Goal: Information Seeking & Learning: Learn about a topic

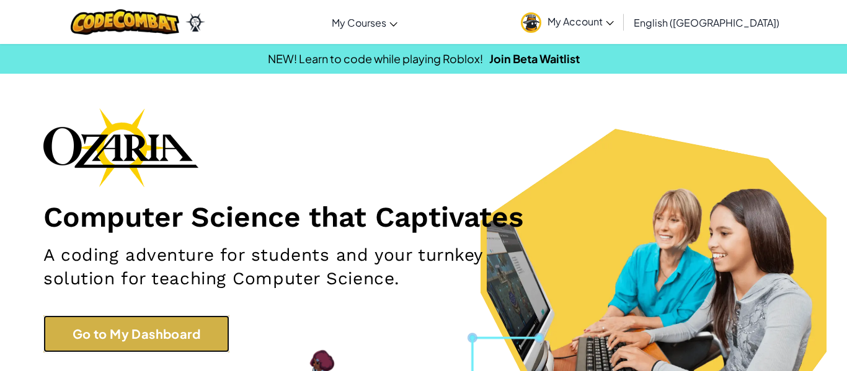
click at [170, 325] on link "Go to My Dashboard" at bounding box center [136, 333] width 186 height 37
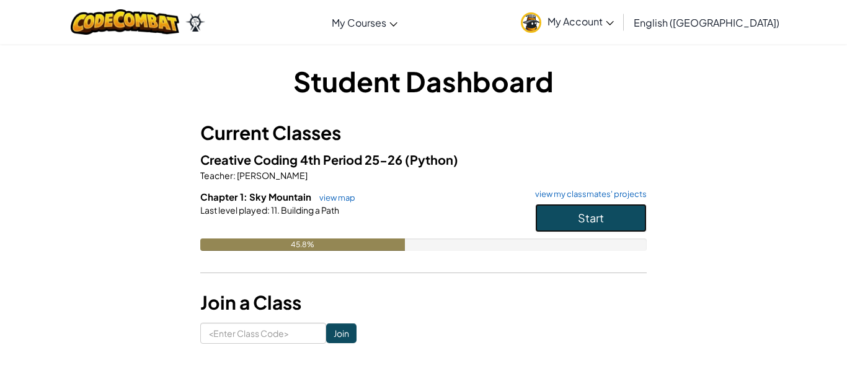
click at [604, 226] on button "Start" at bounding box center [591, 218] width 112 height 29
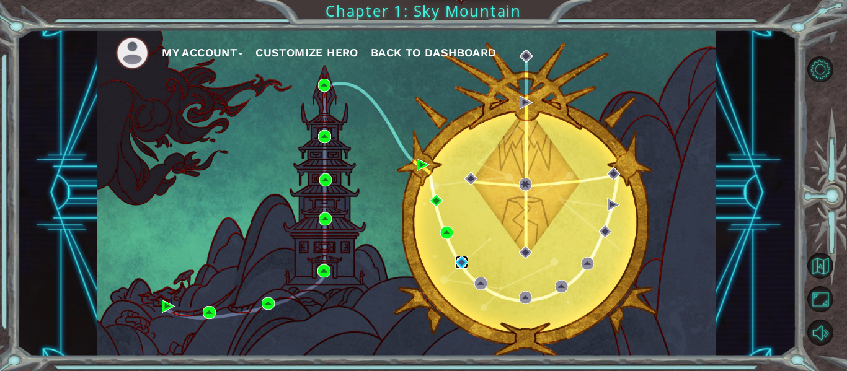
click at [461, 260] on img at bounding box center [461, 262] width 13 height 13
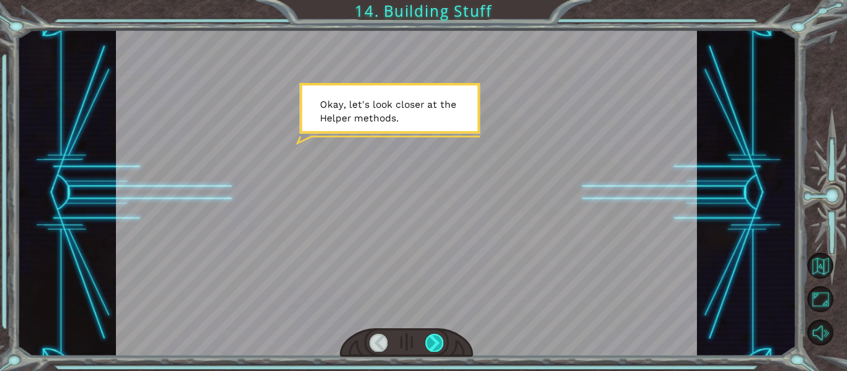
click at [437, 342] on div at bounding box center [434, 342] width 18 height 17
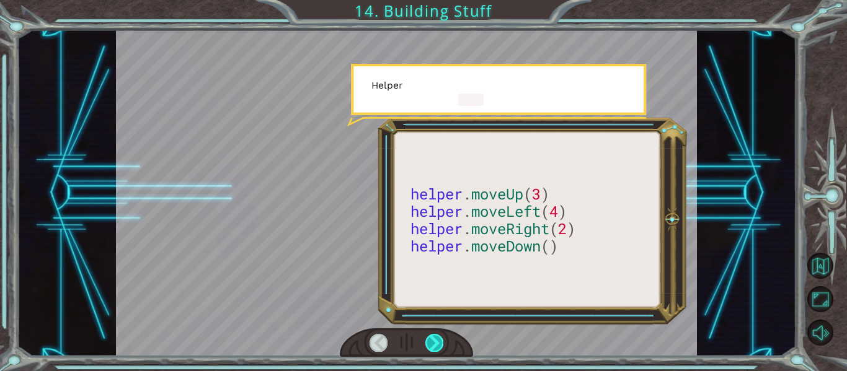
click at [437, 342] on div at bounding box center [434, 342] width 18 height 17
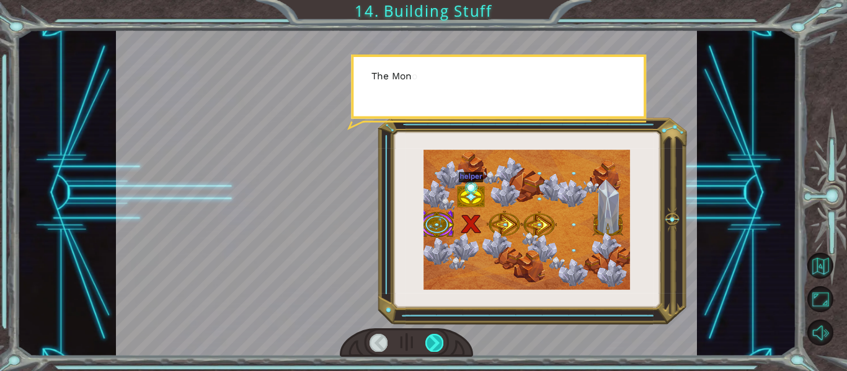
click at [436, 342] on div at bounding box center [434, 342] width 18 height 17
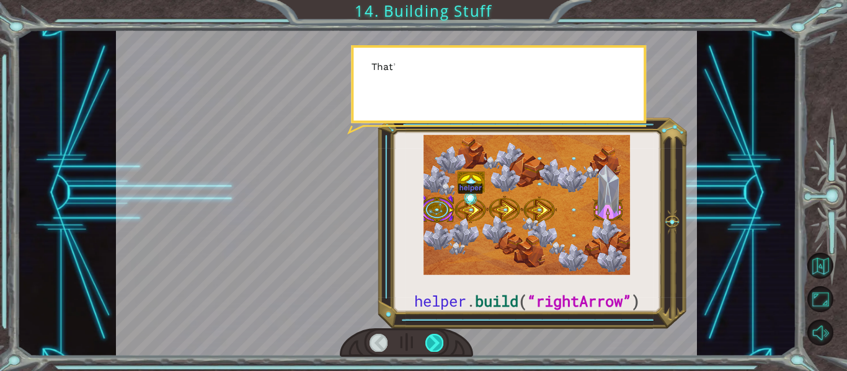
click at [436, 343] on div at bounding box center [434, 342] width 18 height 17
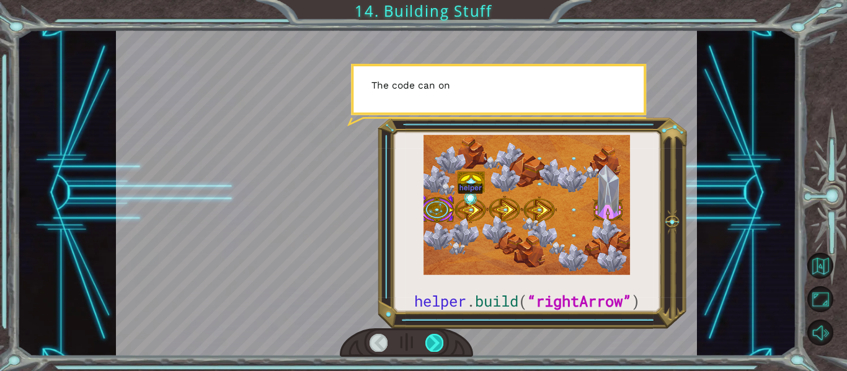
click at [436, 343] on div at bounding box center [434, 342] width 18 height 17
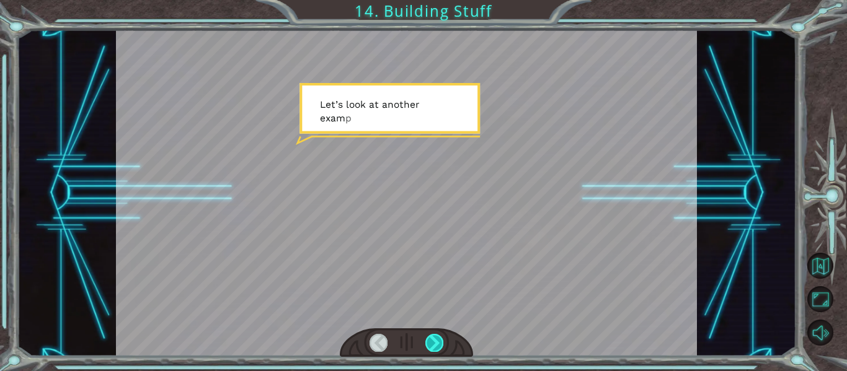
click at [436, 343] on div at bounding box center [434, 342] width 18 height 17
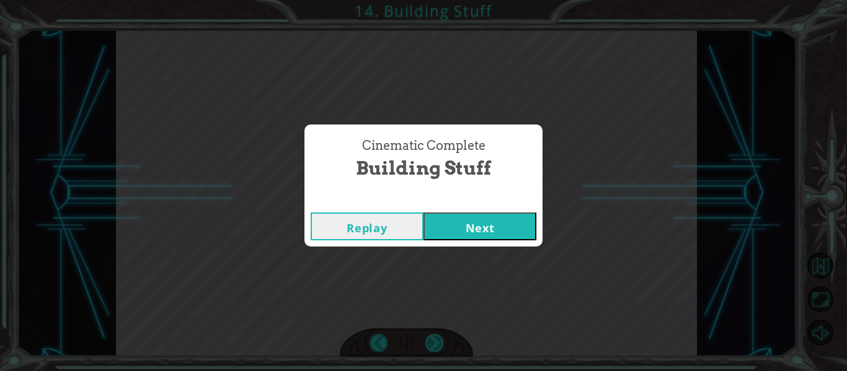
click at [436, 343] on div "Cinematic Complete Building Stuff Replay Next" at bounding box center [423, 185] width 847 height 371
click at [454, 231] on button "Next" at bounding box center [479, 227] width 113 height 28
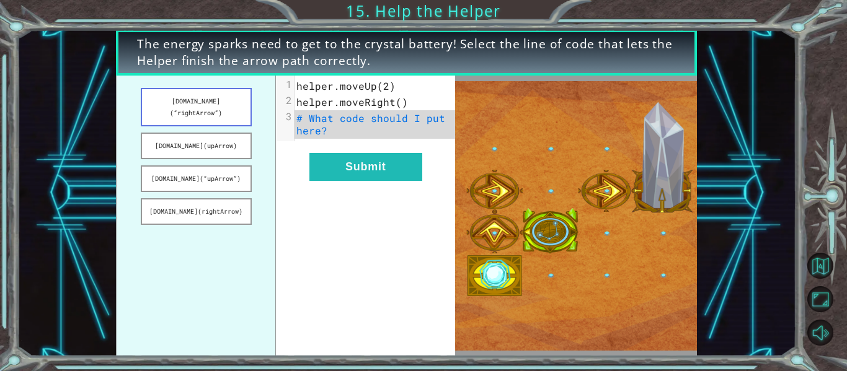
click at [216, 99] on button "[DOMAIN_NAME](“rightArrow”)" at bounding box center [196, 107] width 111 height 38
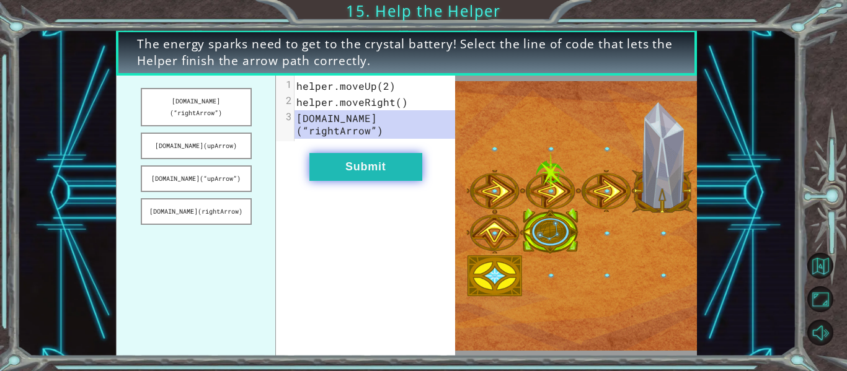
click at [381, 160] on button "Submit" at bounding box center [365, 167] width 113 height 28
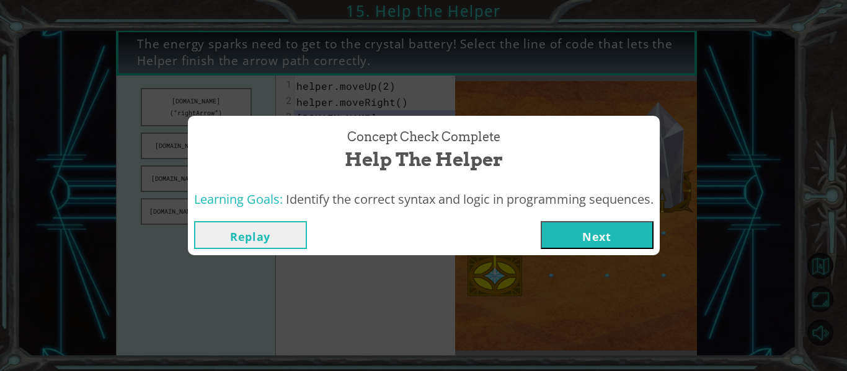
click at [545, 231] on button "Next" at bounding box center [596, 235] width 113 height 28
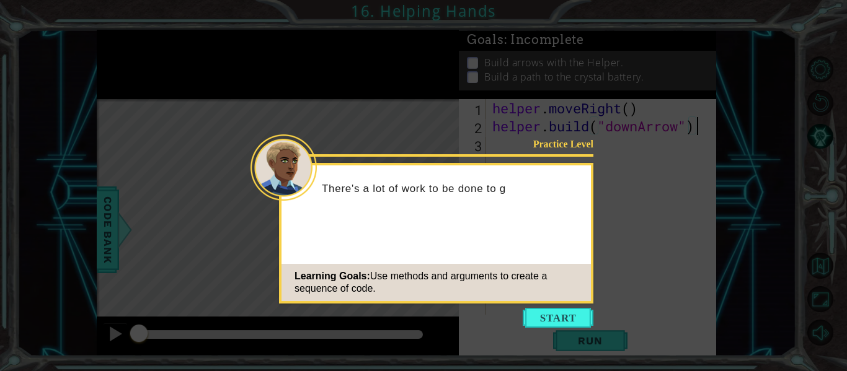
click at [640, 303] on icon at bounding box center [423, 185] width 847 height 371
click at [541, 318] on button "Start" at bounding box center [557, 318] width 71 height 20
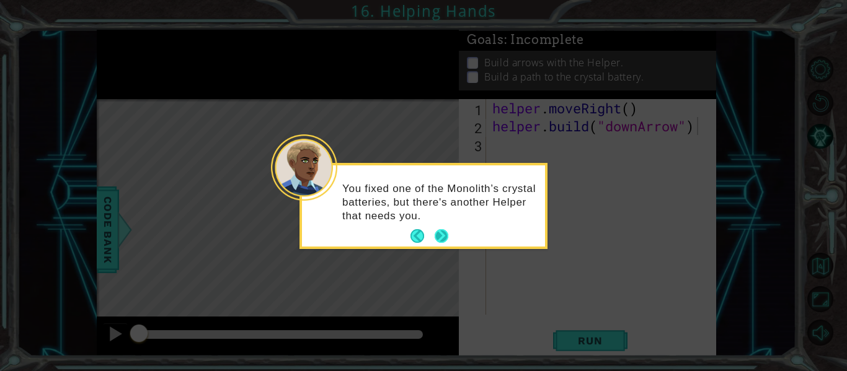
click at [446, 234] on button "Next" at bounding box center [441, 236] width 14 height 14
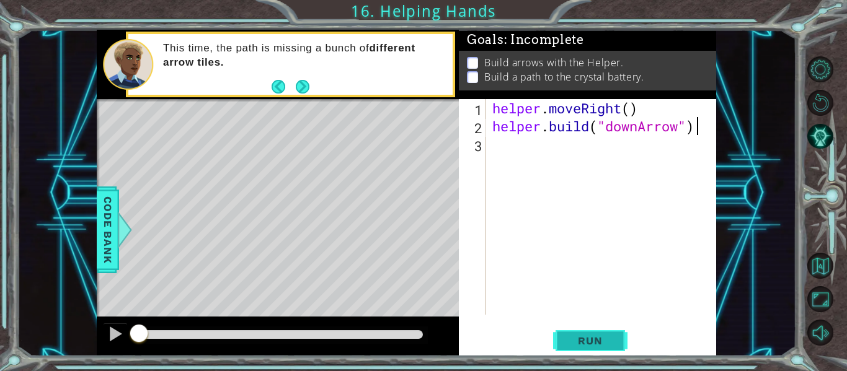
click at [581, 340] on span "Run" at bounding box center [589, 341] width 49 height 12
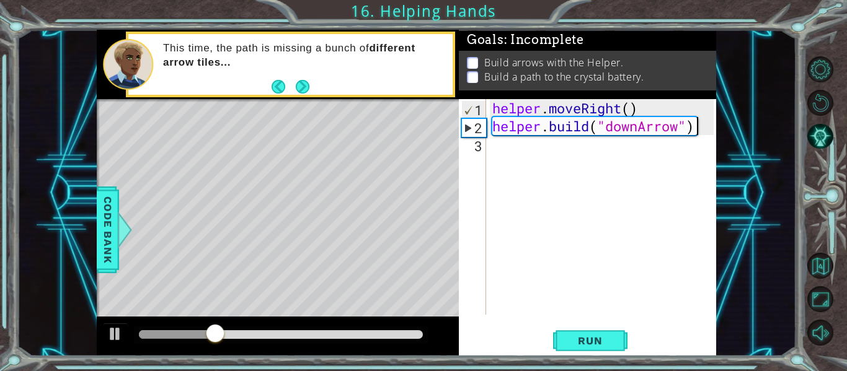
click at [527, 160] on div "helper . moveRight ( ) helper . build ( "downArrow" )" at bounding box center [605, 225] width 230 height 252
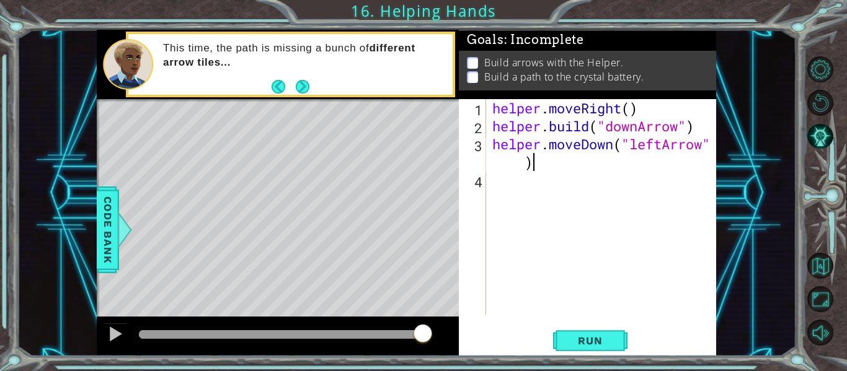
scroll to position [0, 10]
click at [663, 143] on div "helper . moveRight ( ) helper . build ( "downArrow" ) helper . moveDown ( "left…" at bounding box center [605, 225] width 230 height 252
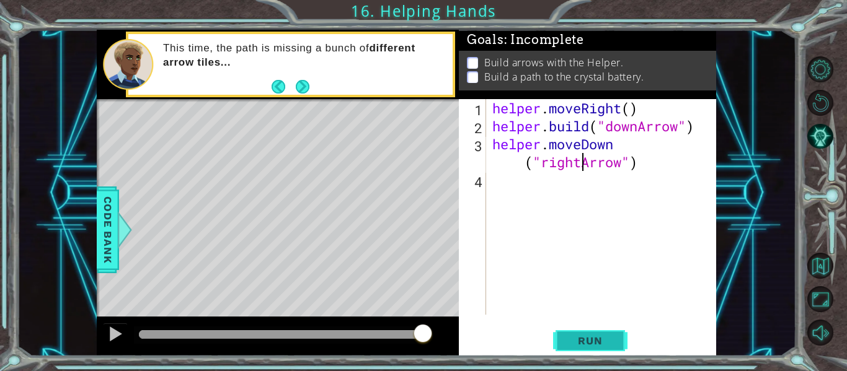
click at [585, 348] on button "Run" at bounding box center [590, 340] width 74 height 25
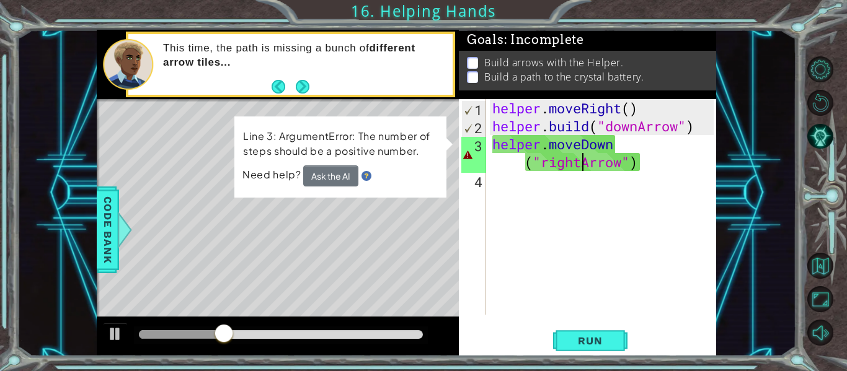
click at [636, 166] on div "helper . moveRight ( ) helper . build ( "downArrow" ) helper . moveDown ( "righ…" at bounding box center [605, 225] width 230 height 252
click at [632, 166] on div "helper . moveRight ( ) helper . build ( "downArrow" ) helper . moveDown ( "righ…" at bounding box center [605, 225] width 230 height 252
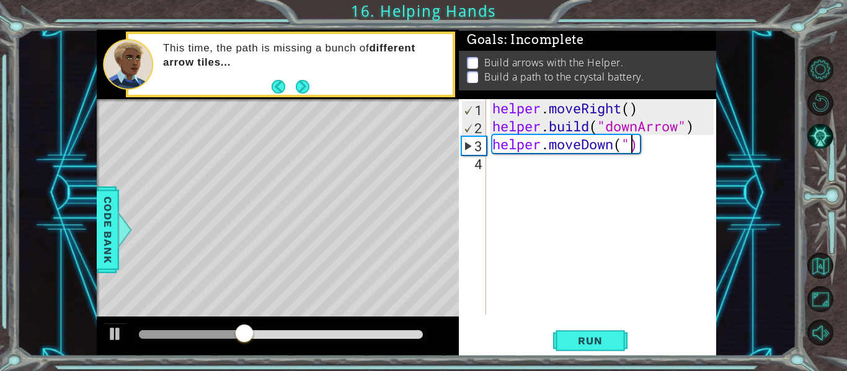
type textarea "helper.moveDown()"
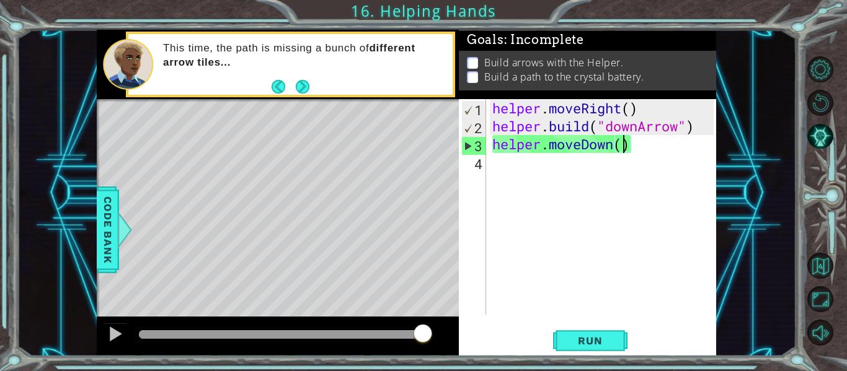
click at [512, 167] on div "helper . moveRight ( ) helper . build ( "downArrow" ) helper . moveDown ( )" at bounding box center [605, 225] width 230 height 252
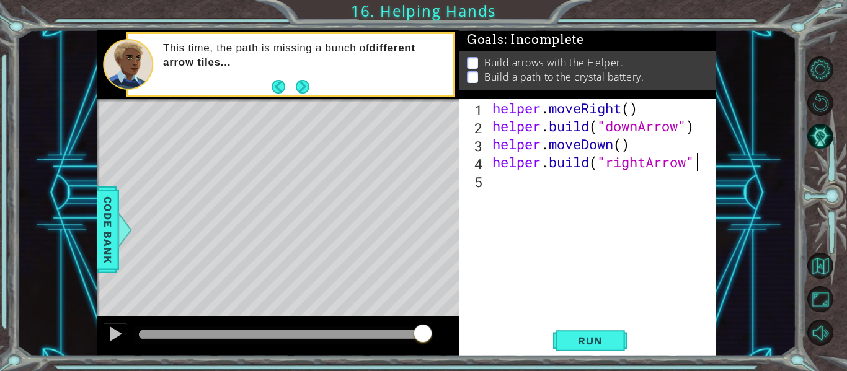
scroll to position [0, 9]
type textarea "[DOMAIN_NAME]("rightArrow")"
click at [601, 332] on button "Run" at bounding box center [590, 340] width 74 height 25
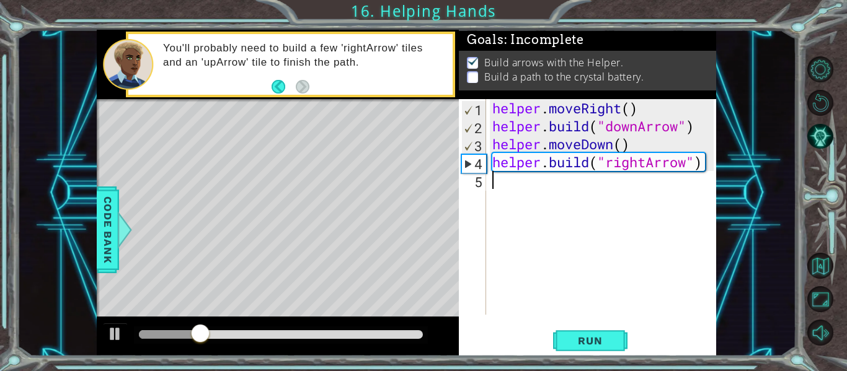
click at [528, 203] on div "helper . moveRight ( ) helper . build ( "downArrow" ) helper . moveDown ( ) hel…" at bounding box center [605, 225] width 230 height 252
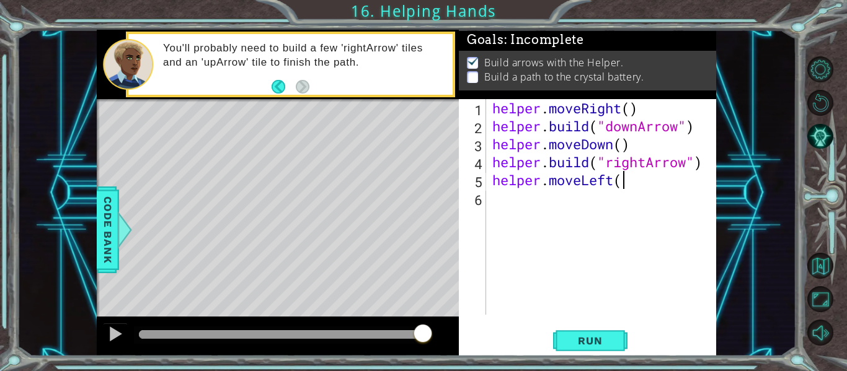
scroll to position [0, 6]
type textarea "helper.moveLeft()"
click at [596, 344] on span "Run" at bounding box center [589, 341] width 49 height 12
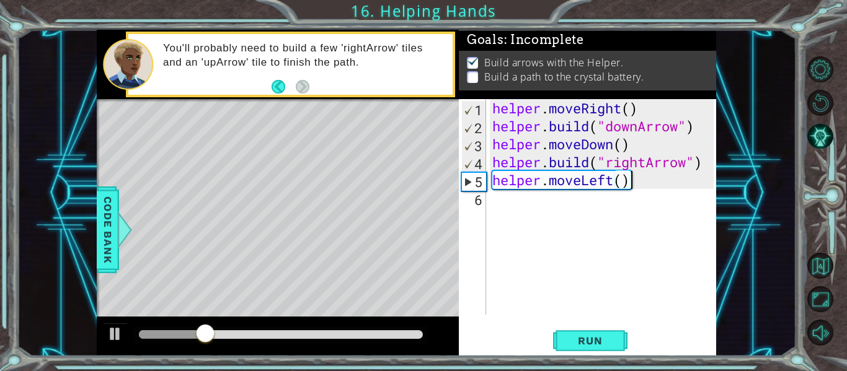
click at [498, 213] on div "helper . moveRight ( ) helper . build ( "downArrow" ) helper . moveDown ( ) hel…" at bounding box center [605, 225] width 230 height 252
click at [617, 182] on div "helper . moveRight ( ) helper . build ( "downArrow" ) helper . moveDown ( ) hel…" at bounding box center [605, 225] width 230 height 252
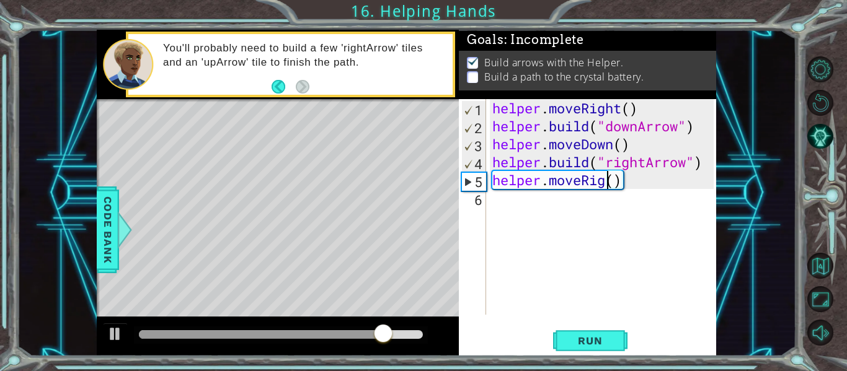
type textarea "helper.moveRight()"
click at [585, 205] on div "helper . moveRight ( ) helper . build ( "downArrow" ) helper . moveDown ( ) hel…" at bounding box center [605, 225] width 230 height 252
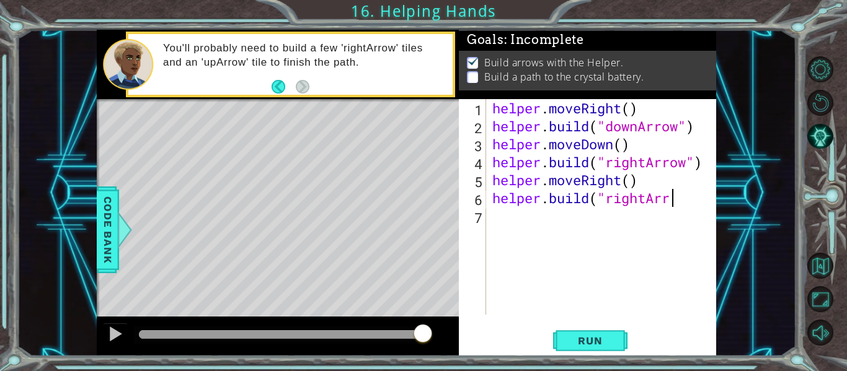
scroll to position [0, 8]
type textarea "[DOMAIN_NAME]("rightArrow")"
click at [593, 214] on div "helper . moveRight ( ) helper . build ( "downArrow" ) helper . moveDown ( ) hel…" at bounding box center [605, 225] width 230 height 252
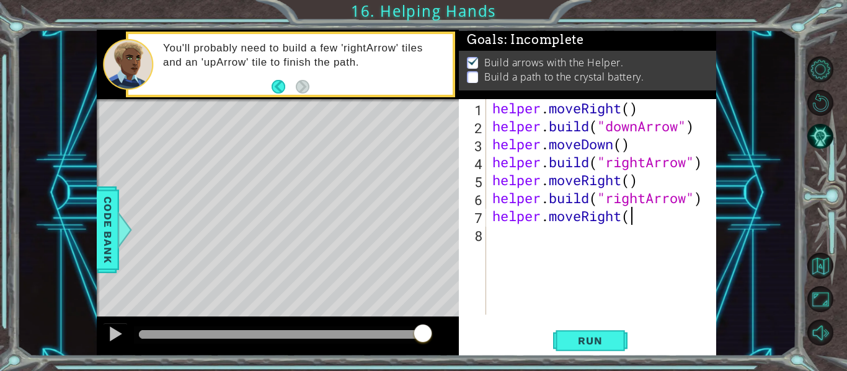
type textarea "helper.moveRight()"
click at [526, 235] on div "helper . moveRight ( ) helper . build ( "downArrow" ) helper . moveDown ( ) hel…" at bounding box center [605, 225] width 230 height 252
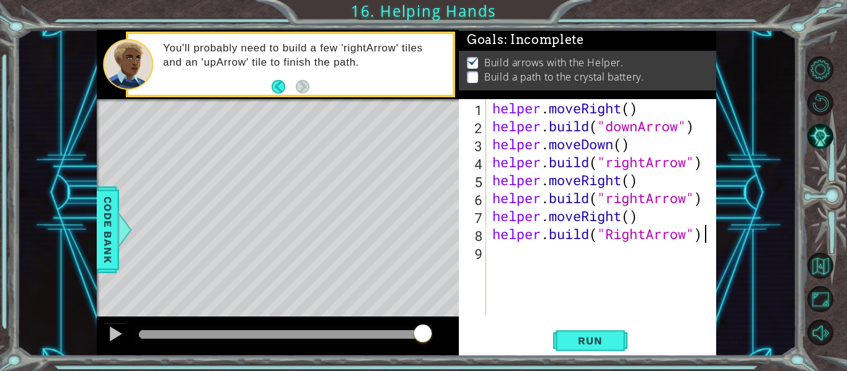
scroll to position [0, 9]
click at [597, 340] on span "Run" at bounding box center [589, 341] width 49 height 12
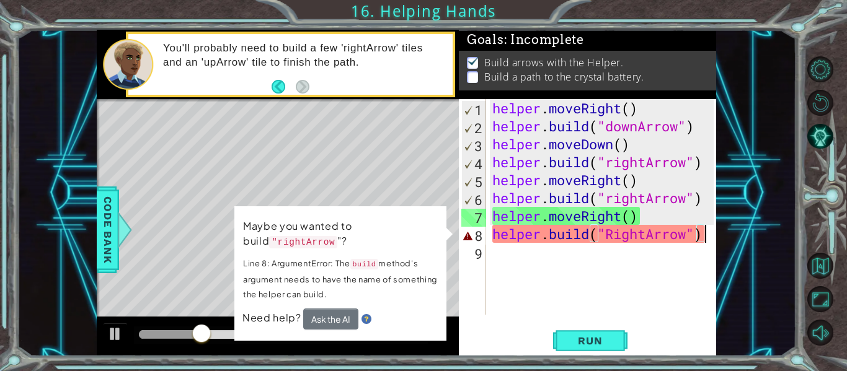
click at [646, 238] on div "helper . moveRight ( ) helper . build ( "downArrow" ) helper . moveDown ( ) hel…" at bounding box center [605, 225] width 230 height 252
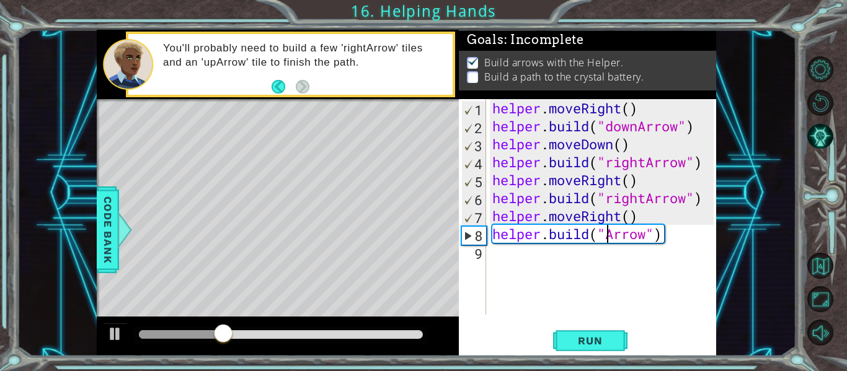
scroll to position [0, 6]
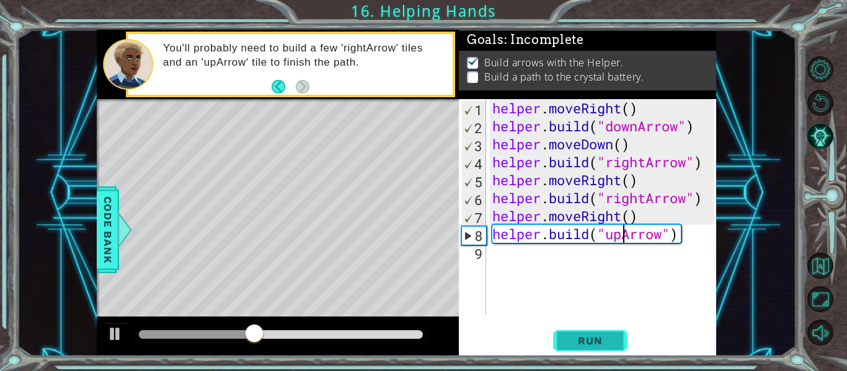
type textarea "[DOMAIN_NAME]("upArrow")"
click at [602, 340] on span "Run" at bounding box center [589, 341] width 49 height 12
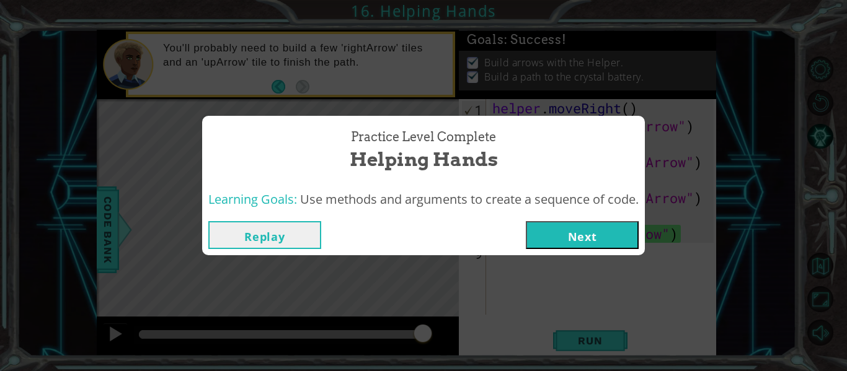
click at [567, 245] on button "Next" at bounding box center [582, 235] width 113 height 28
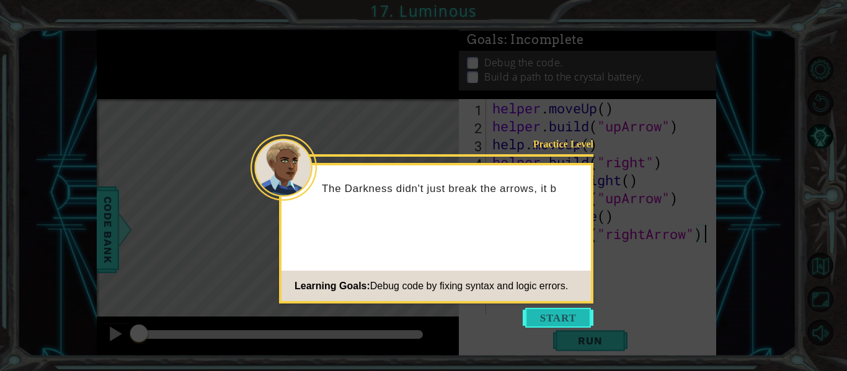
click at [536, 320] on button "Start" at bounding box center [557, 318] width 71 height 20
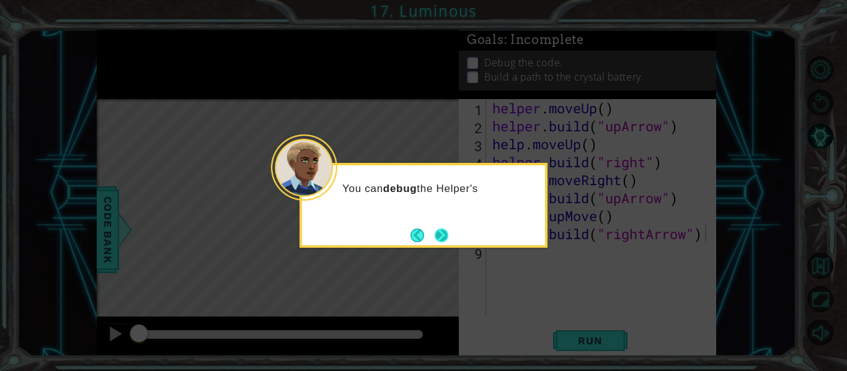
click at [447, 239] on button "Next" at bounding box center [441, 236] width 14 height 14
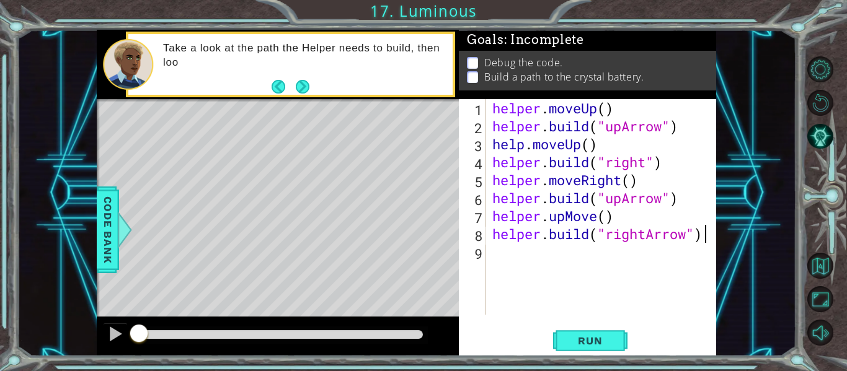
click at [521, 141] on div "helper . moveUp ( ) helper . build ( "upArrow" ) help . moveUp ( ) helper . bui…" at bounding box center [605, 225] width 230 height 252
click at [524, 144] on div "helper . moveUp ( ) helper . build ( "upArrow" ) help . moveUp ( ) helper . bui…" at bounding box center [605, 225] width 230 height 252
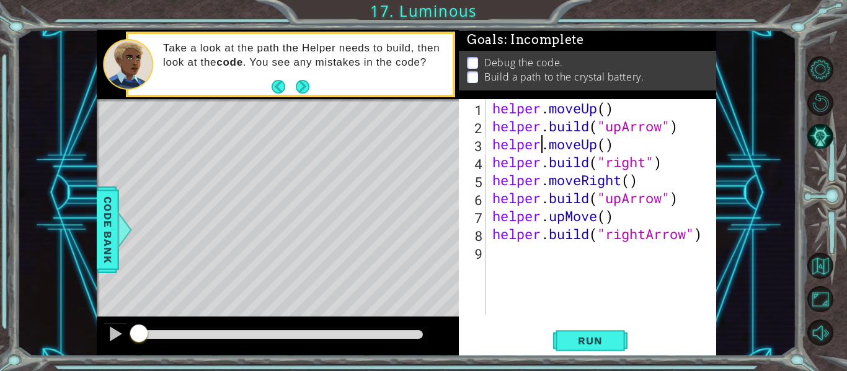
click at [542, 216] on div "helper . moveUp ( ) helper . build ( "upArrow" ) helper . moveUp ( ) helper . b…" at bounding box center [605, 225] width 230 height 252
click at [601, 340] on span "Run" at bounding box center [589, 341] width 49 height 12
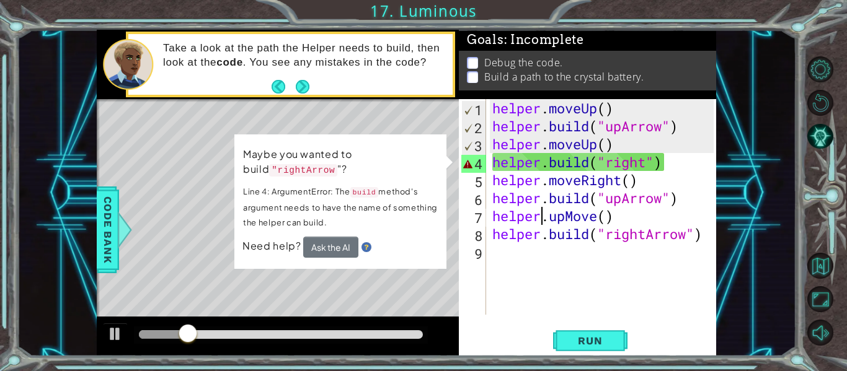
click at [643, 161] on div "helper . moveUp ( ) helper . build ( "upArrow" ) helper . moveUp ( ) helper . b…" at bounding box center [605, 225] width 230 height 252
click at [650, 164] on div "helper . moveUp ( ) helper . build ( "upArrow" ) helper . moveUp ( ) helper . b…" at bounding box center [605, 225] width 230 height 252
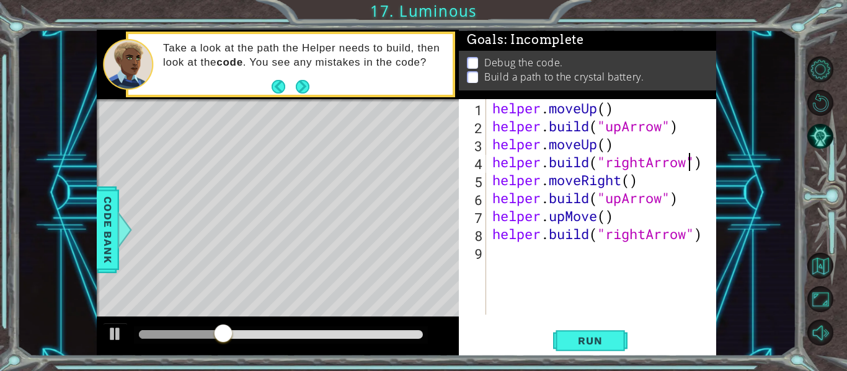
scroll to position [0, 9]
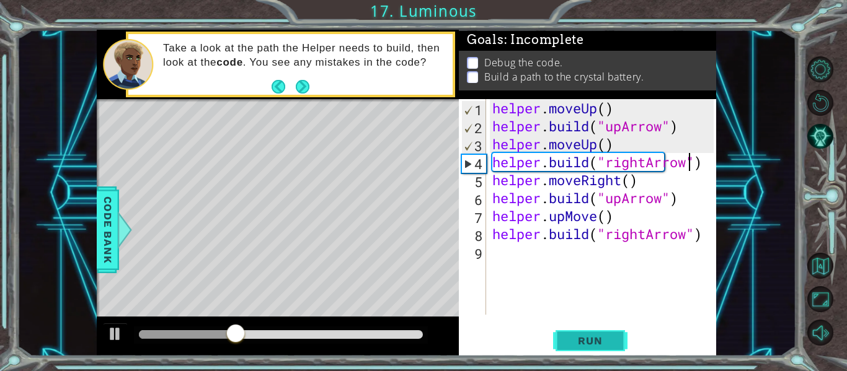
click at [591, 342] on span "Run" at bounding box center [589, 341] width 49 height 12
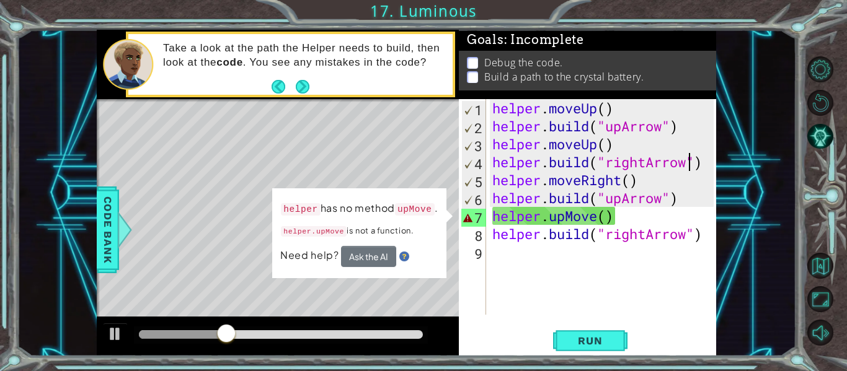
click at [567, 219] on div "helper . moveUp ( ) helper . build ( "upArrow" ) helper . moveUp ( ) helper . b…" at bounding box center [605, 225] width 230 height 252
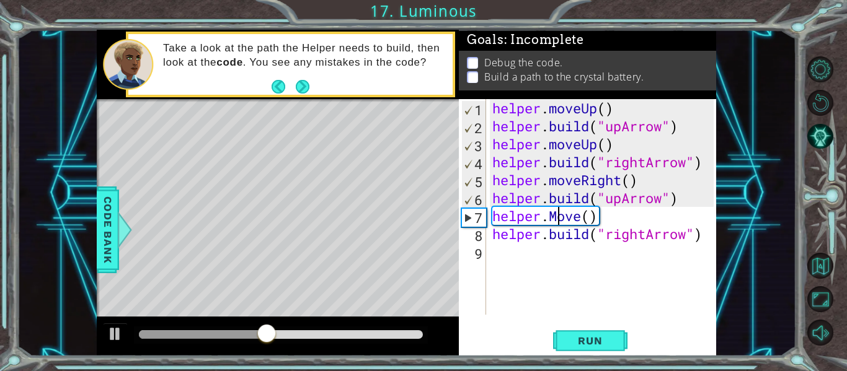
click at [562, 216] on div "helper . moveUp ( ) helper . build ( "upArrow" ) helper . moveUp ( ) helper . b…" at bounding box center [605, 225] width 230 height 252
click at [585, 221] on div "helper . moveUp ( ) helper . build ( "upArrow" ) helper . moveUp ( ) helper . b…" at bounding box center [605, 225] width 230 height 252
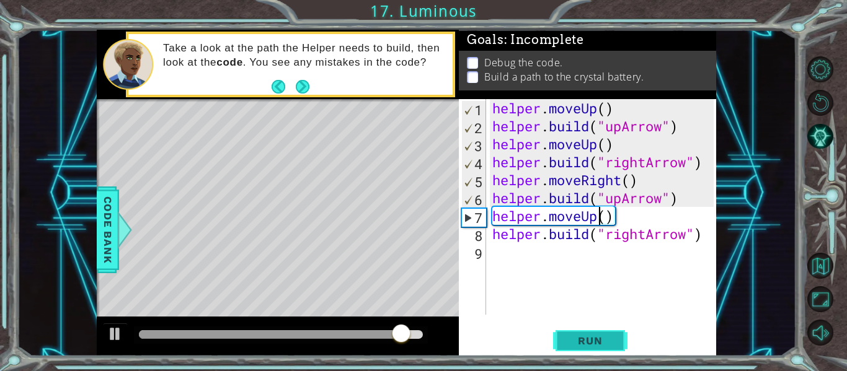
type textarea "helper.moveUp()"
click at [609, 338] on span "Run" at bounding box center [589, 341] width 49 height 12
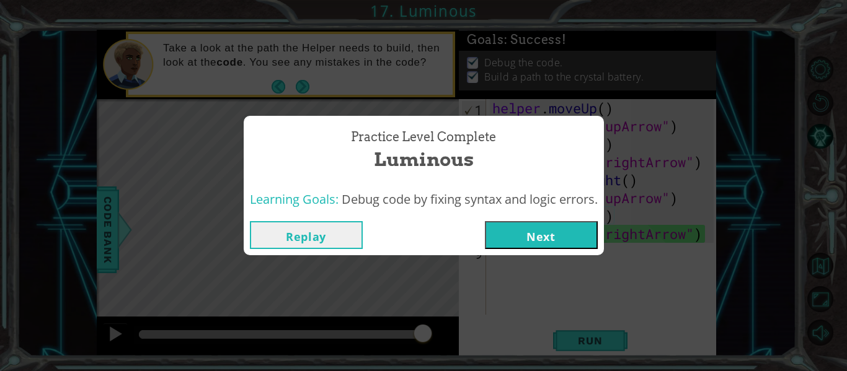
click at [509, 247] on button "Next" at bounding box center [541, 235] width 113 height 28
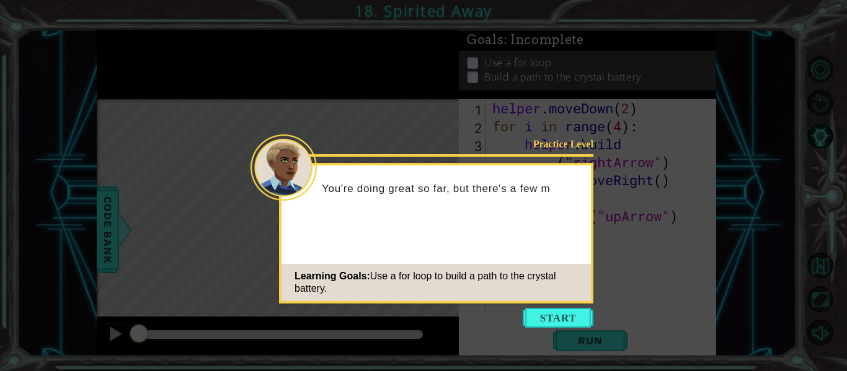
click at [560, 337] on icon at bounding box center [423, 185] width 847 height 371
click at [546, 322] on button "Start" at bounding box center [557, 318] width 71 height 20
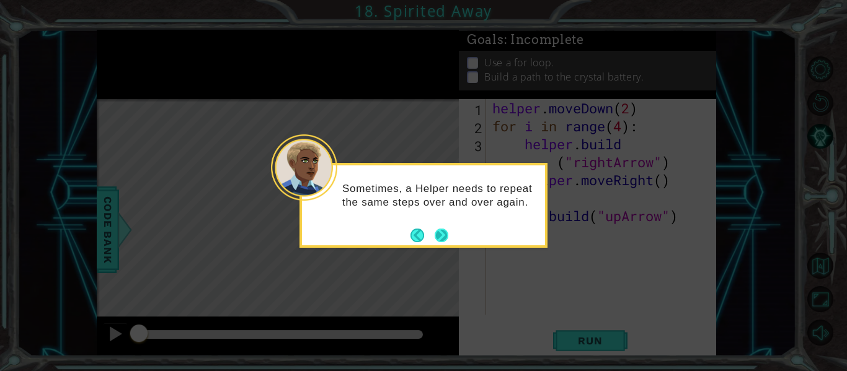
click at [434, 238] on button "Next" at bounding box center [441, 235] width 14 height 14
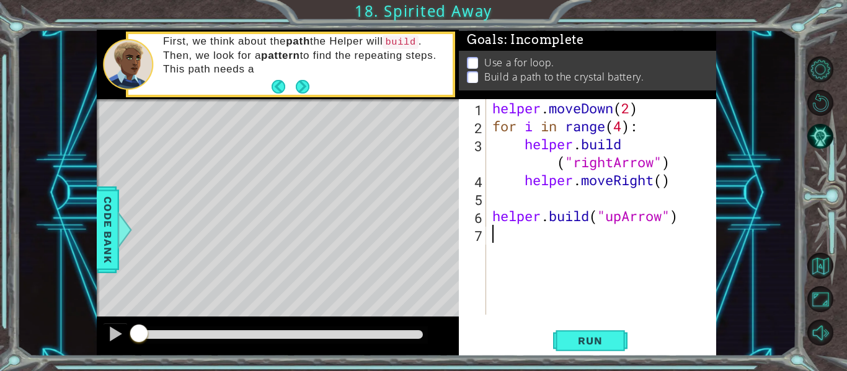
click at [523, 144] on div "helper . moveDown ( 2 ) for i in range ( 4 ) : helper . build ( "rightArrow" ) …" at bounding box center [605, 225] width 230 height 252
type textarea "[DOMAIN_NAME]("rightArrow")"
click at [579, 336] on span "Run" at bounding box center [589, 341] width 49 height 12
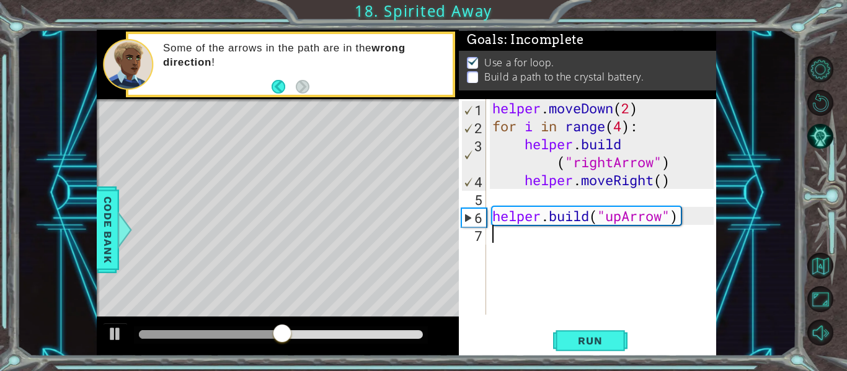
click at [545, 242] on div "helper . moveDown ( 2 ) for i in range ( 4 ) : helper . build ( "rightArrow" ) …" at bounding box center [605, 225] width 230 height 252
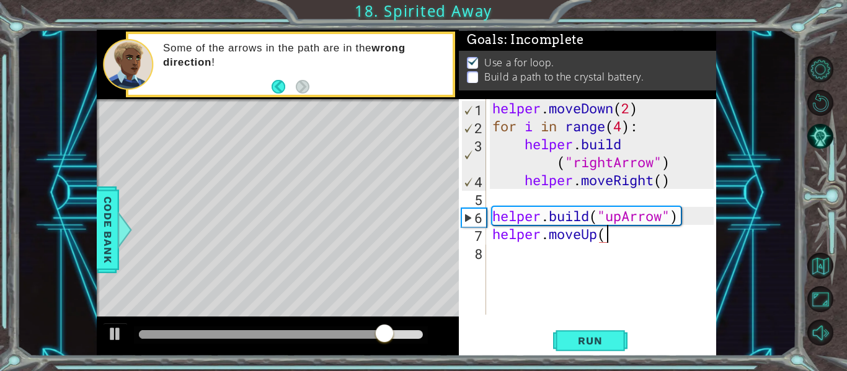
type textarea "helper.moveUp()"
click at [559, 260] on div "helper . moveDown ( 2 ) for i in range ( 4 ) : helper . build ( "rightArrow" ) …" at bounding box center [605, 225] width 230 height 252
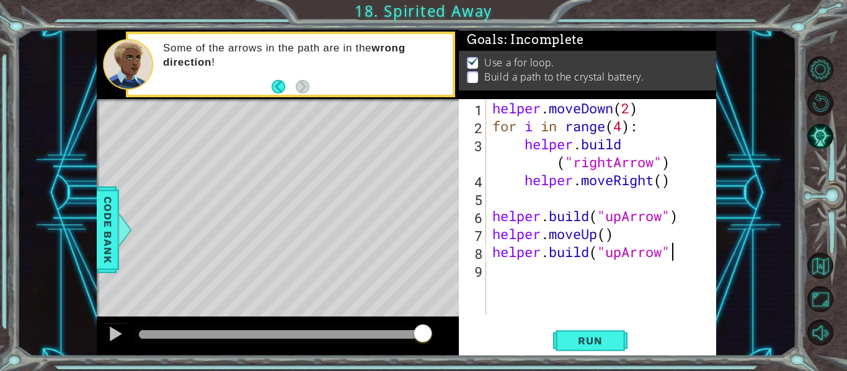
scroll to position [0, 8]
type textarea "[DOMAIN_NAME]("upArrow")"
click at [597, 330] on button "Run" at bounding box center [590, 340] width 74 height 25
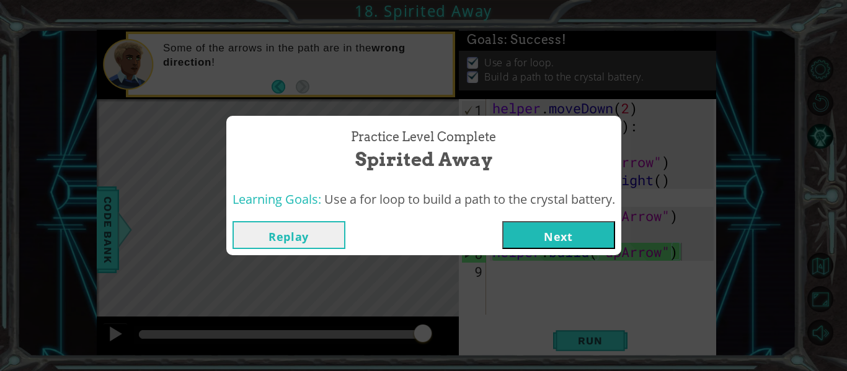
click at [562, 235] on button "Next" at bounding box center [558, 235] width 113 height 28
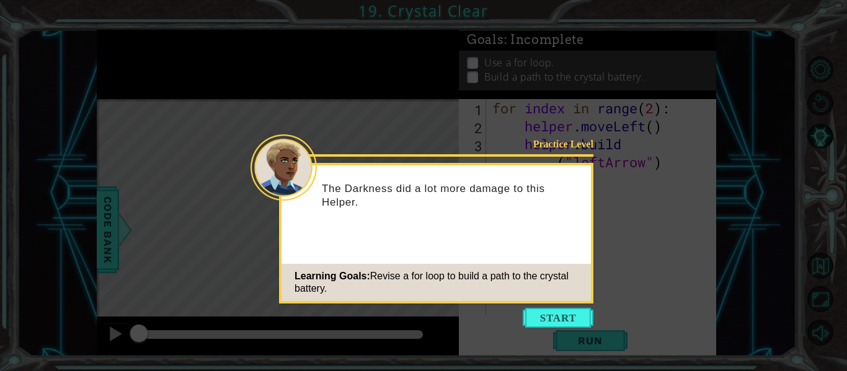
click at [557, 306] on icon at bounding box center [423, 185] width 847 height 371
click at [562, 312] on button "Start" at bounding box center [557, 318] width 71 height 20
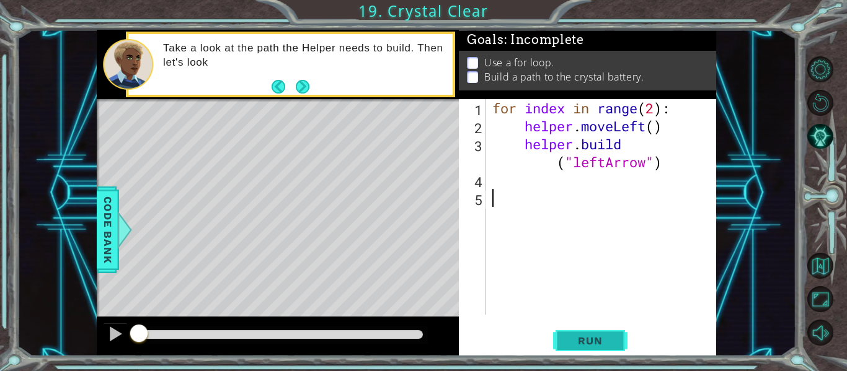
click at [600, 339] on span "Run" at bounding box center [589, 341] width 49 height 12
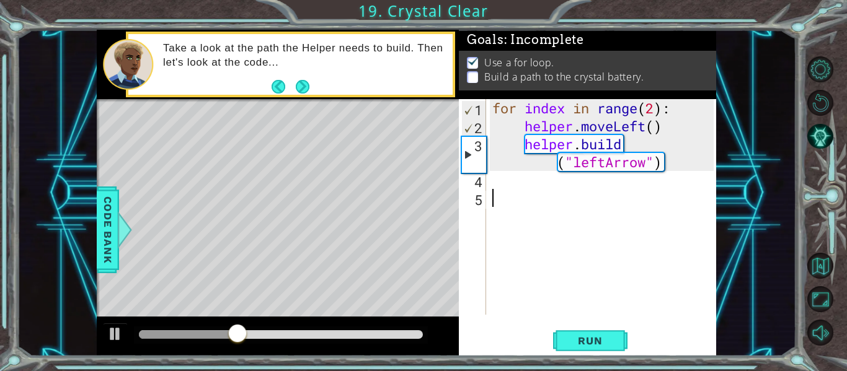
click at [656, 112] on div "for index in range ( 2 ) : helper . moveLeft ( ) helper . build ( "leftArrow" )" at bounding box center [605, 225] width 230 height 252
type textarea "for index in range(4):"
click at [583, 345] on span "Run" at bounding box center [589, 341] width 49 height 12
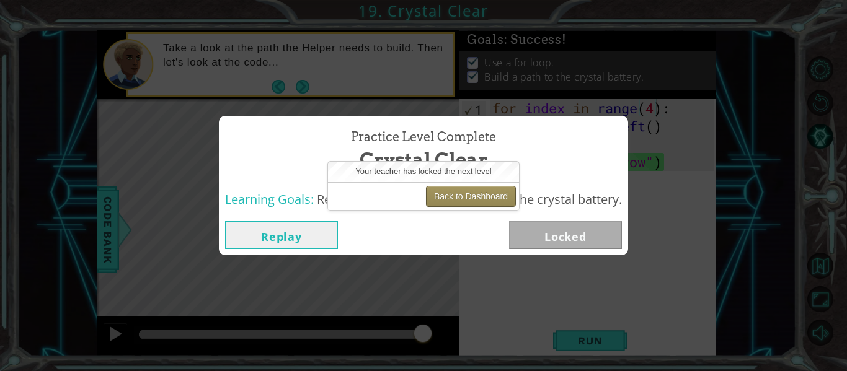
click at [470, 193] on button "Back to Dashboard" at bounding box center [471, 196] width 90 height 21
click at [469, 188] on button "Back to Dashboard" at bounding box center [471, 196] width 90 height 21
click at [481, 206] on button "Back to Dashboard" at bounding box center [471, 196] width 90 height 21
click at [478, 193] on button "Back to Dashboard" at bounding box center [471, 196] width 90 height 21
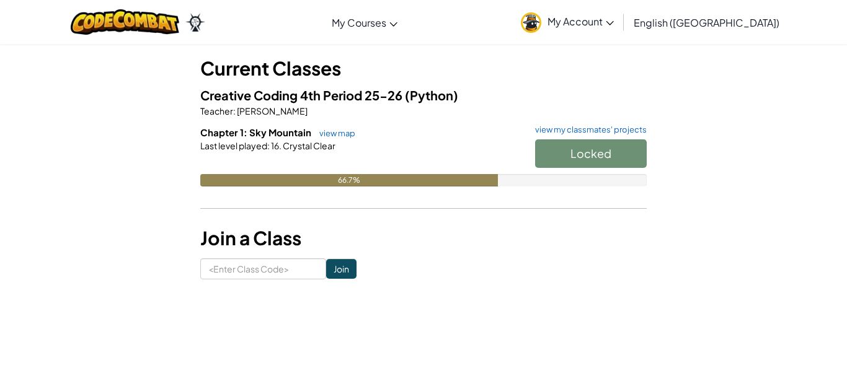
scroll to position [66, 0]
